Goal: Communication & Community: Answer question/provide support

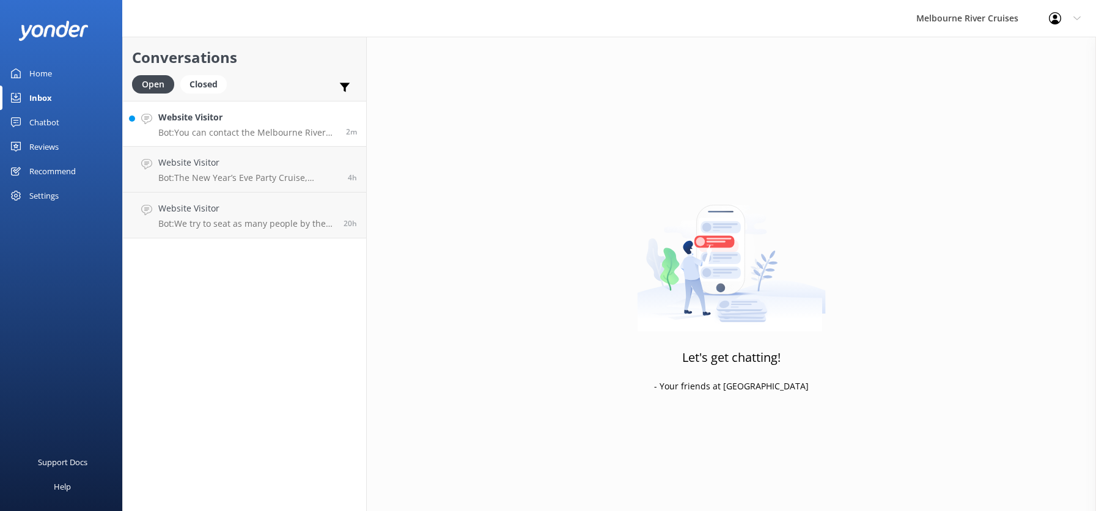
click at [189, 118] on h4 "Website Visitor" at bounding box center [247, 117] width 178 height 13
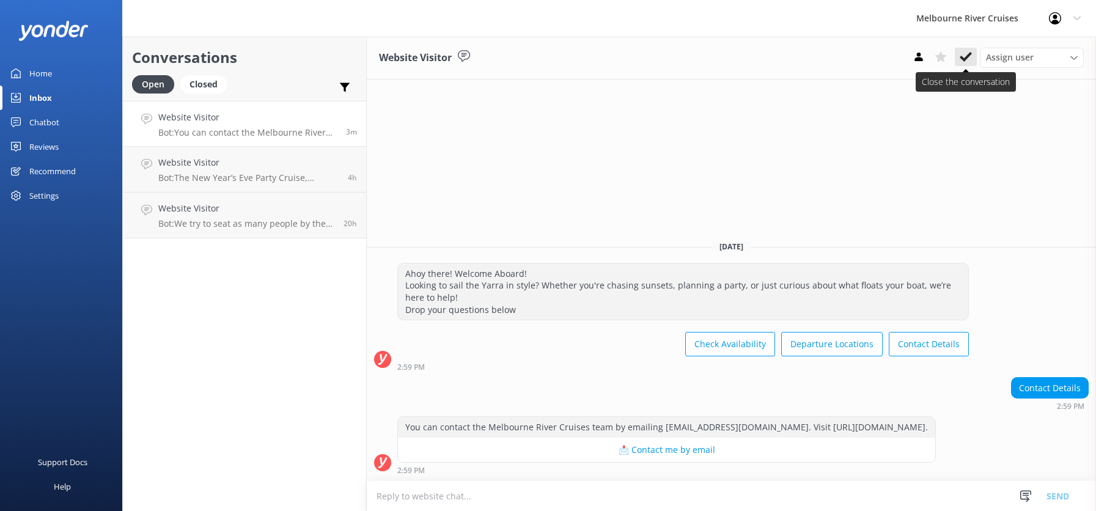
click at [966, 56] on icon at bounding box center [966, 57] width 12 height 12
